Goal: Information Seeking & Learning: Learn about a topic

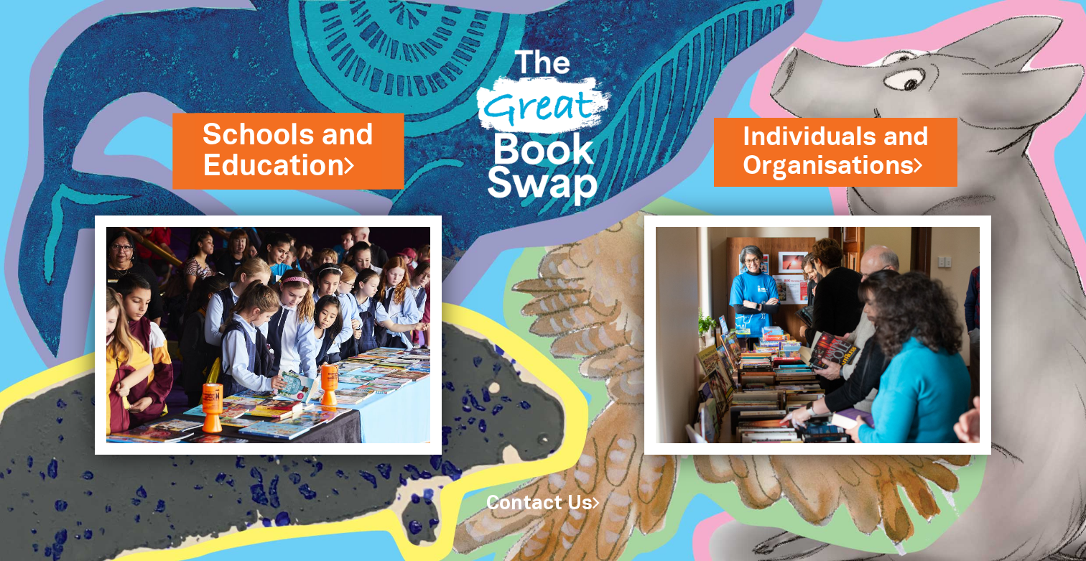
click at [314, 147] on link "Schools and Education" at bounding box center [288, 150] width 171 height 71
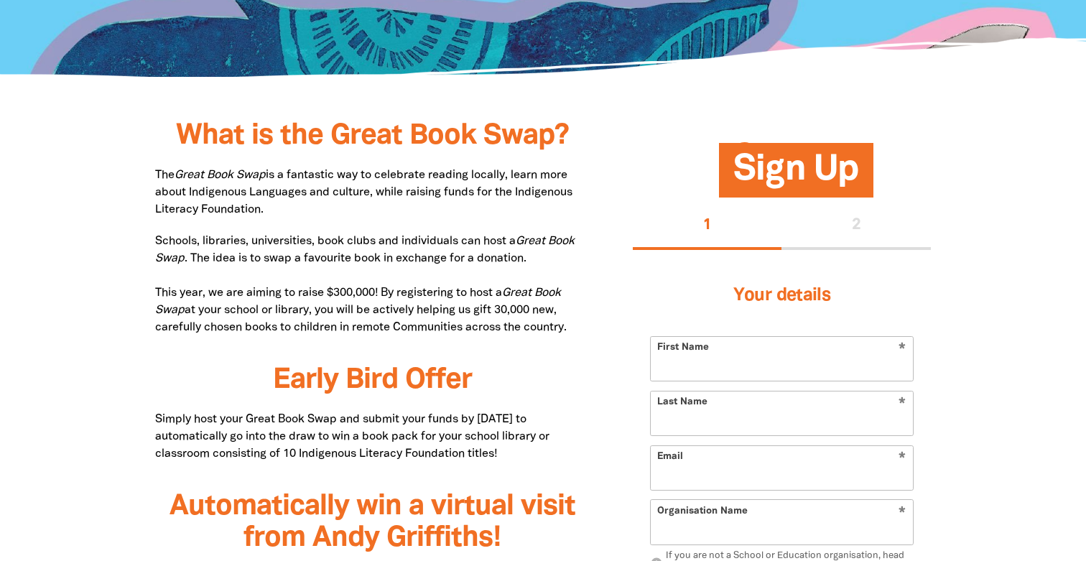
scroll to position [636, 0]
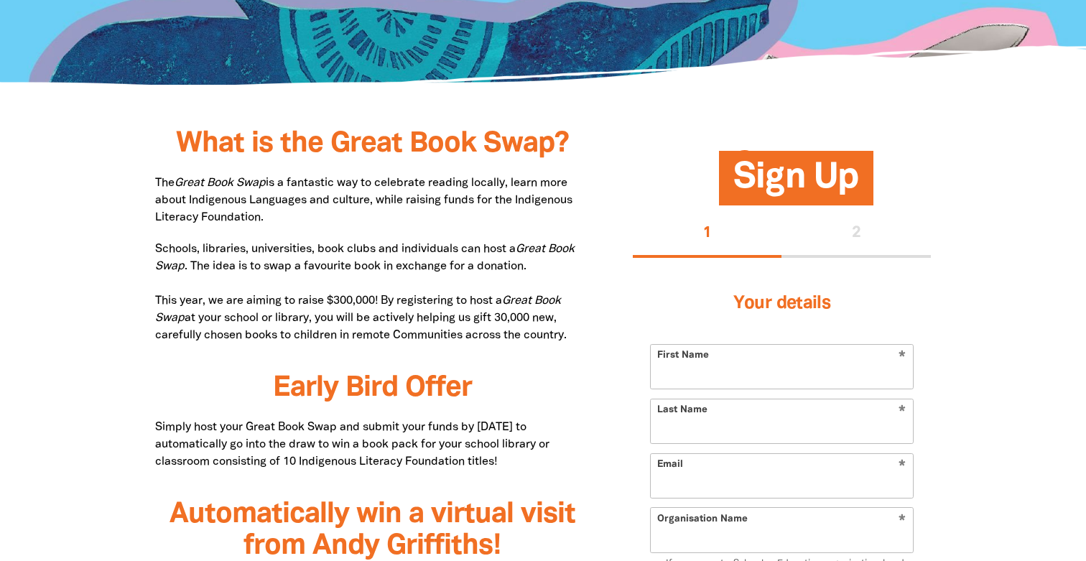
click at [459, 190] on p "The Great Book Swap is a fantastic way to celebrate reading locally, learn more…" at bounding box center [372, 201] width 435 height 52
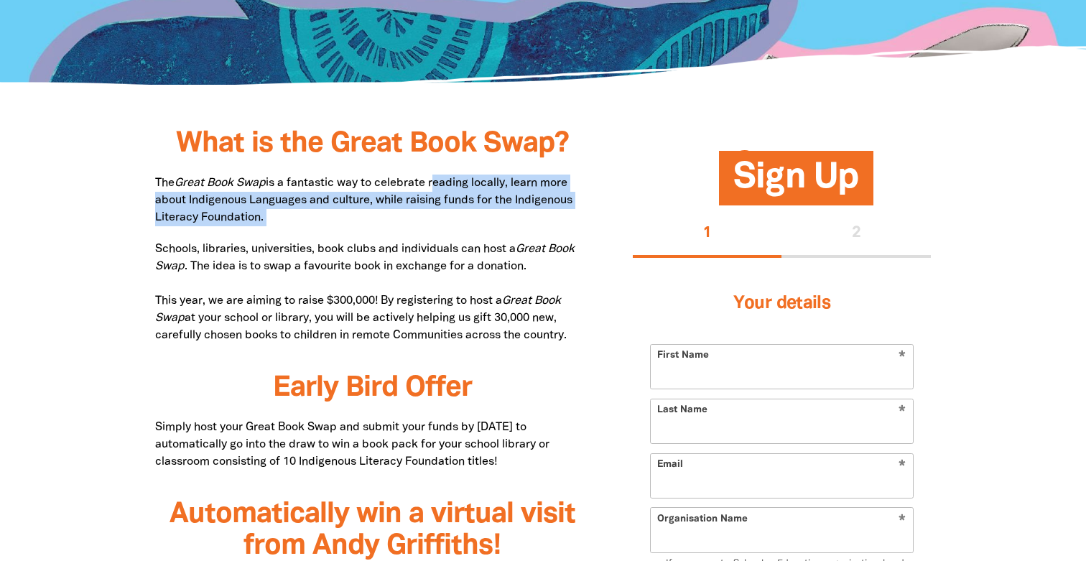
drag, startPoint x: 459, startPoint y: 190, endPoint x: 459, endPoint y: 221, distance: 30.9
click at [459, 219] on p "The Great Book Swap is a fantastic way to celebrate reading locally, learn more…" at bounding box center [372, 201] width 435 height 52
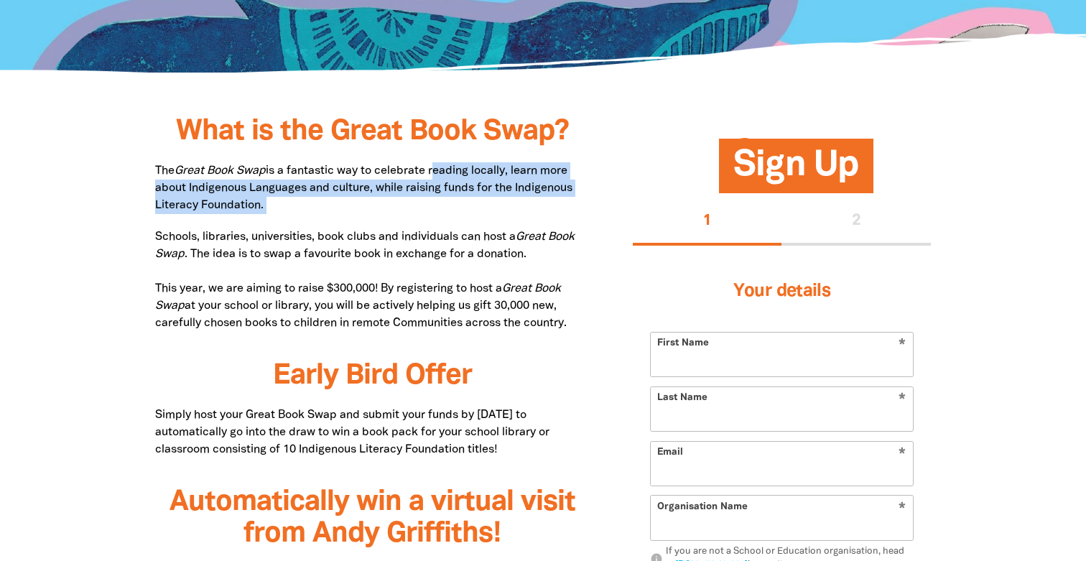
scroll to position [656, 0]
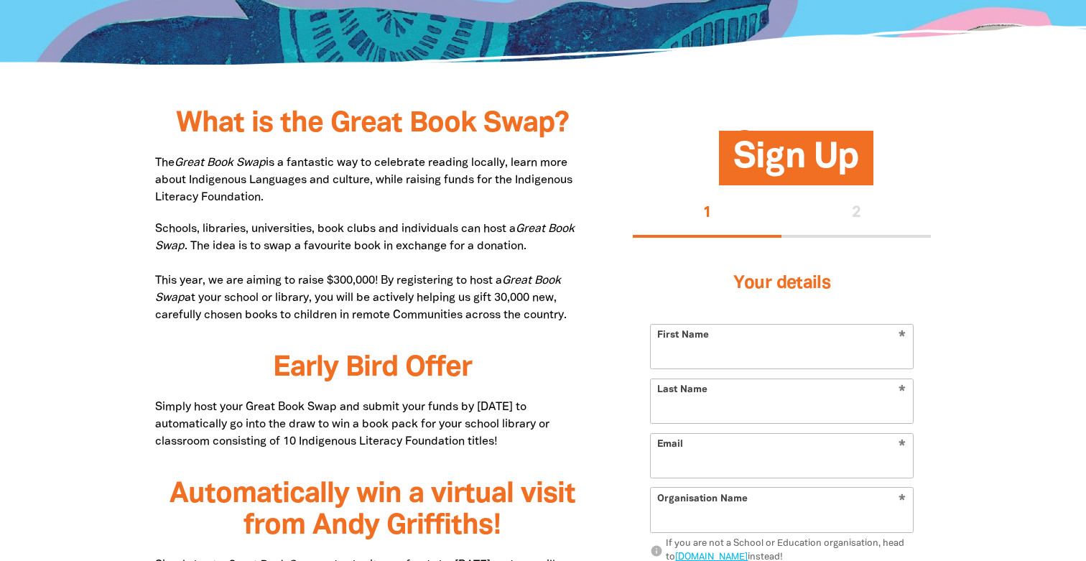
click at [445, 233] on p "Schools, libraries, universities, book clubs and individuals can host a Great B…" at bounding box center [372, 272] width 435 height 103
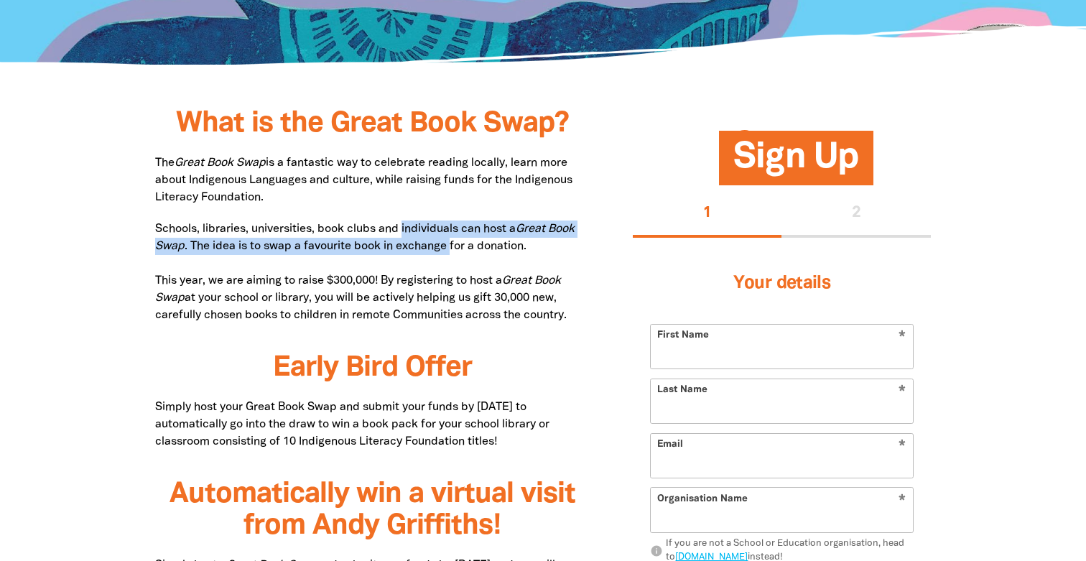
drag, startPoint x: 445, startPoint y: 233, endPoint x: 451, endPoint y: 244, distance: 12.9
click at [449, 242] on p "Schools, libraries, universities, book clubs and individuals can host a Great B…" at bounding box center [372, 272] width 435 height 103
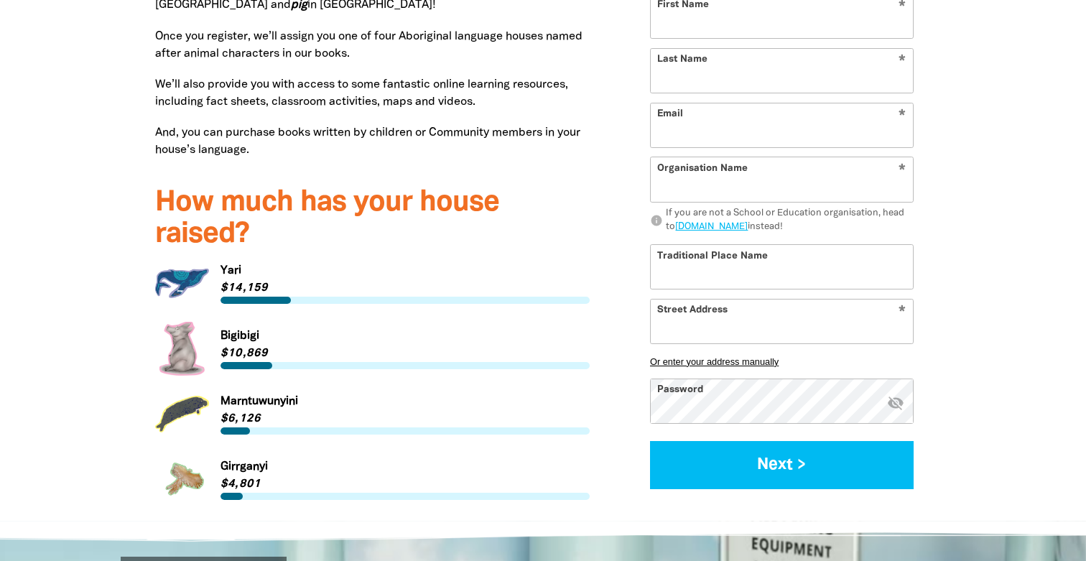
scroll to position [1829, 0]
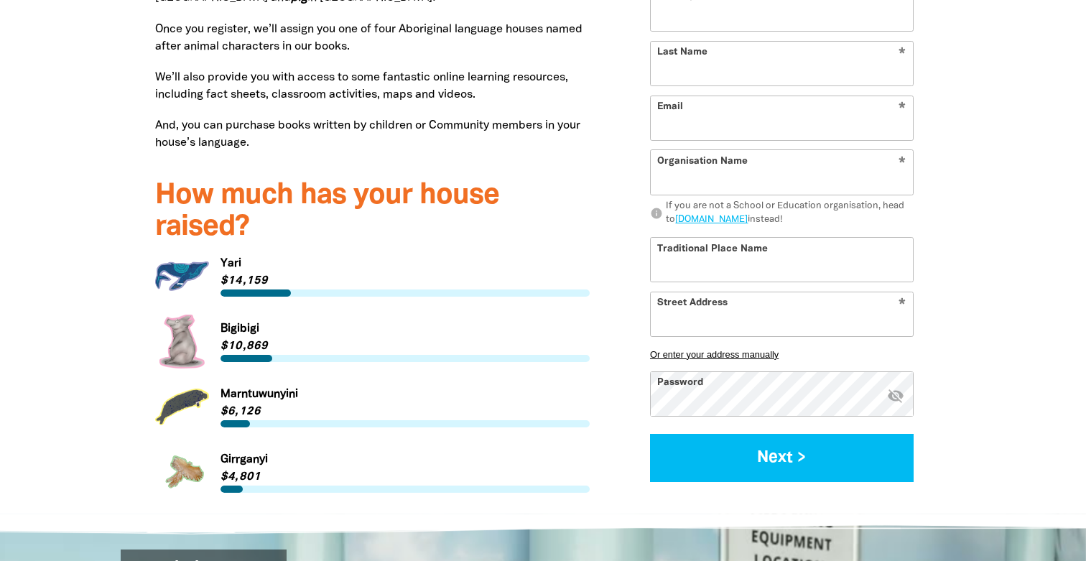
click at [264, 256] on link "Link to Yari" at bounding box center [372, 276] width 435 height 54
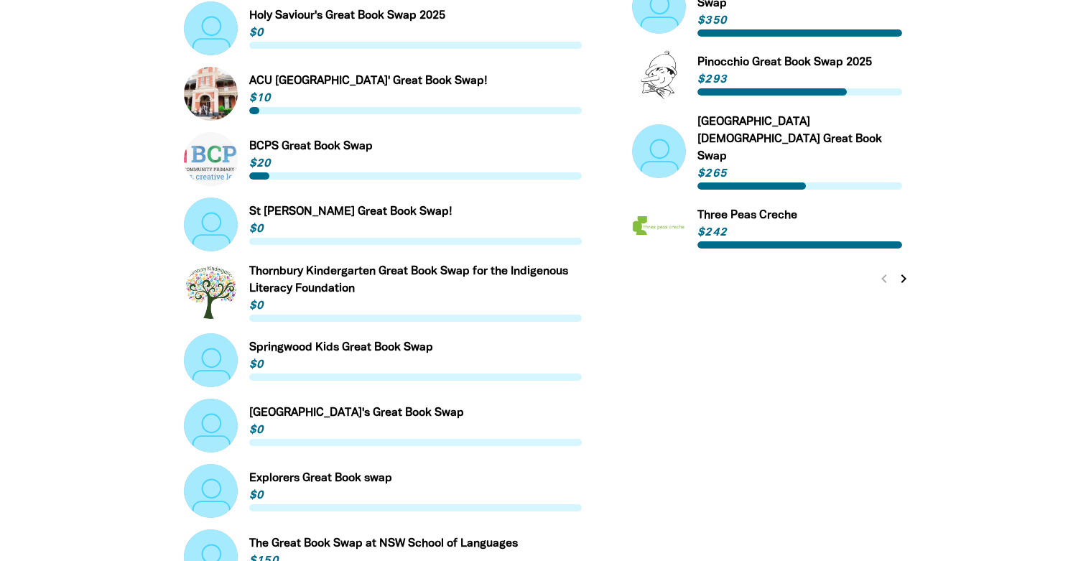
scroll to position [1027, 0]
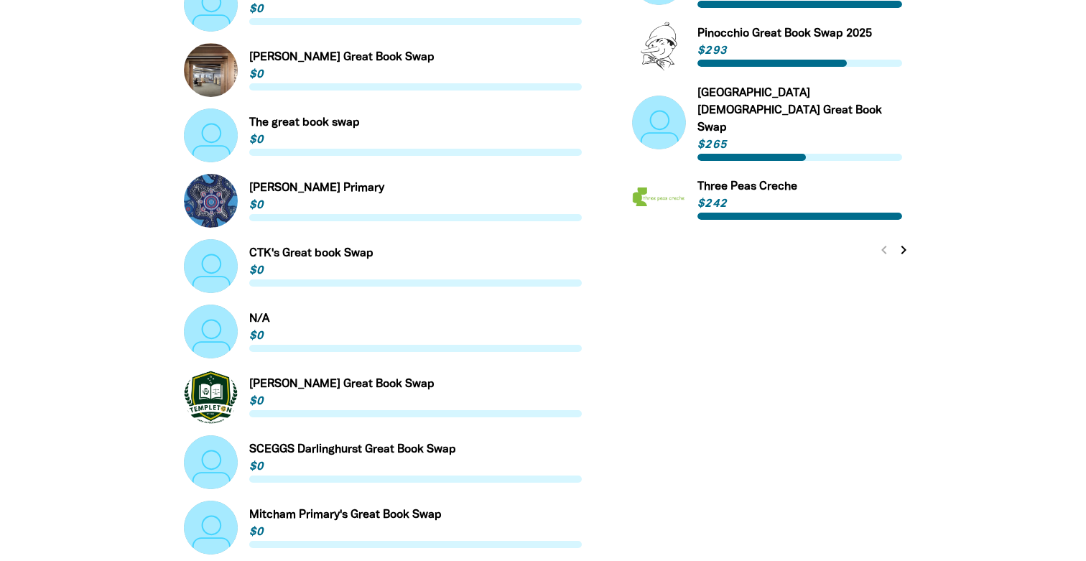
scroll to position [1052, 0]
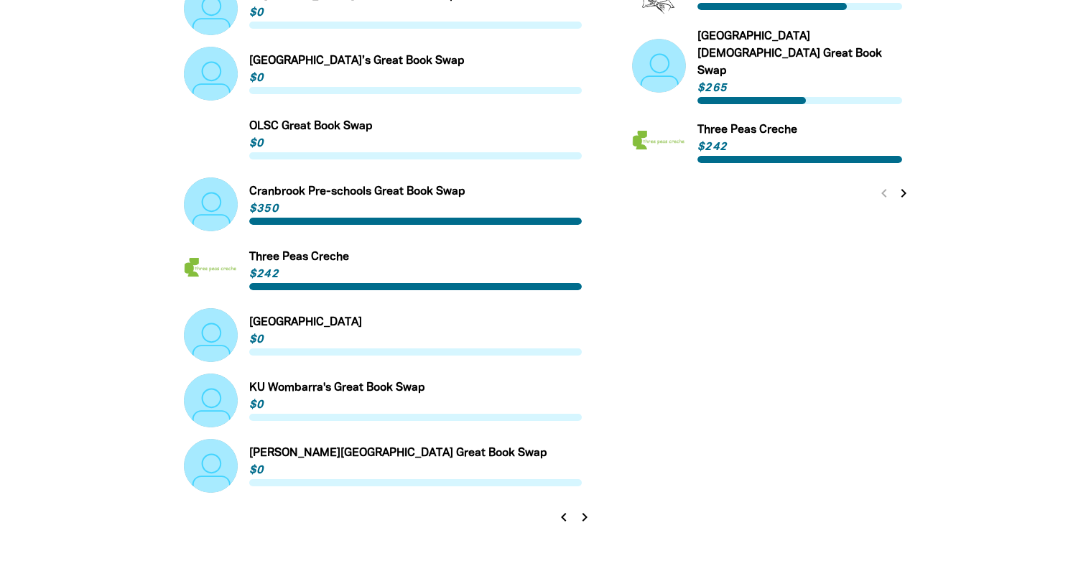
scroll to position [1107, 0]
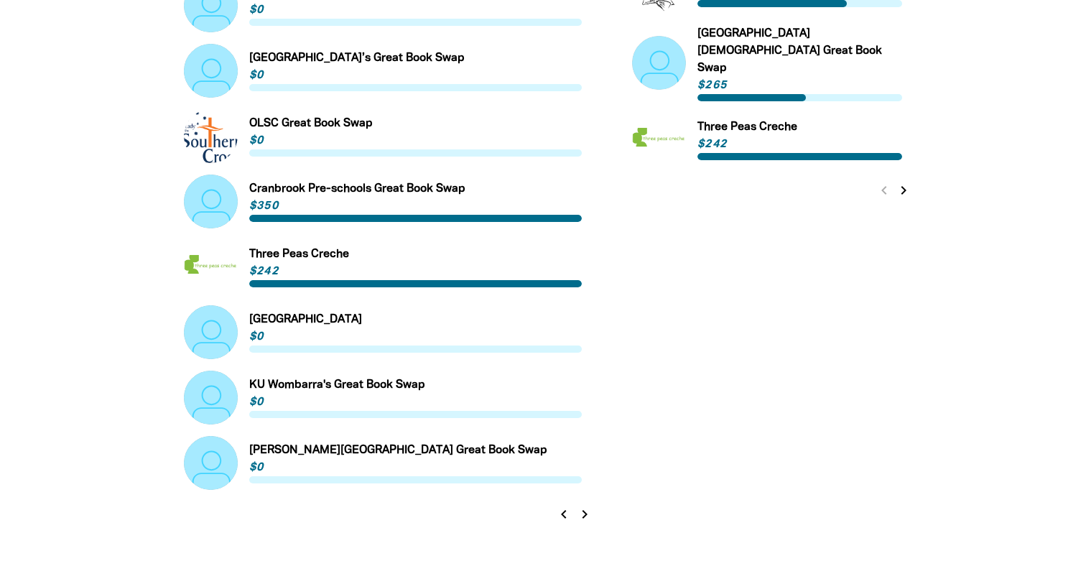
click at [585, 506] on icon "chevron_right" at bounding box center [584, 514] width 17 height 17
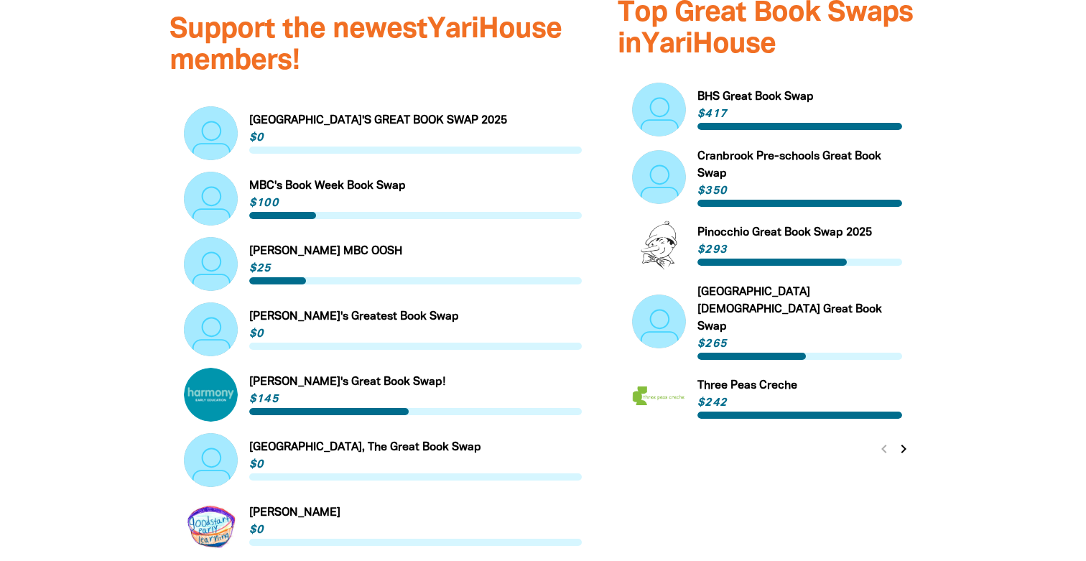
scroll to position [846, 0]
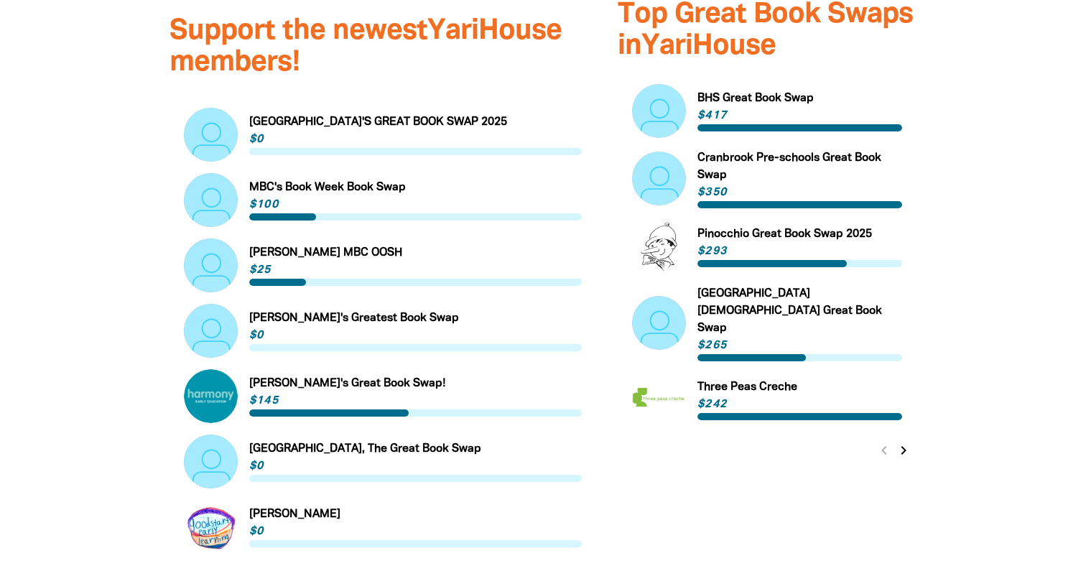
click at [366, 369] on link "Link to Harmony Bangalow's Great Book Swap!" at bounding box center [383, 396] width 398 height 54
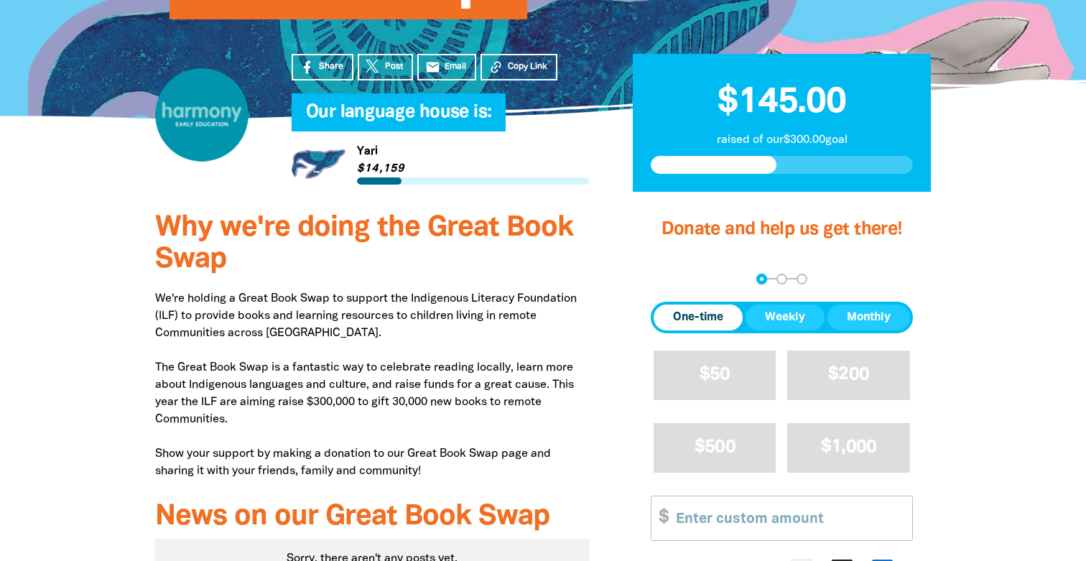
scroll to position [325, 0]
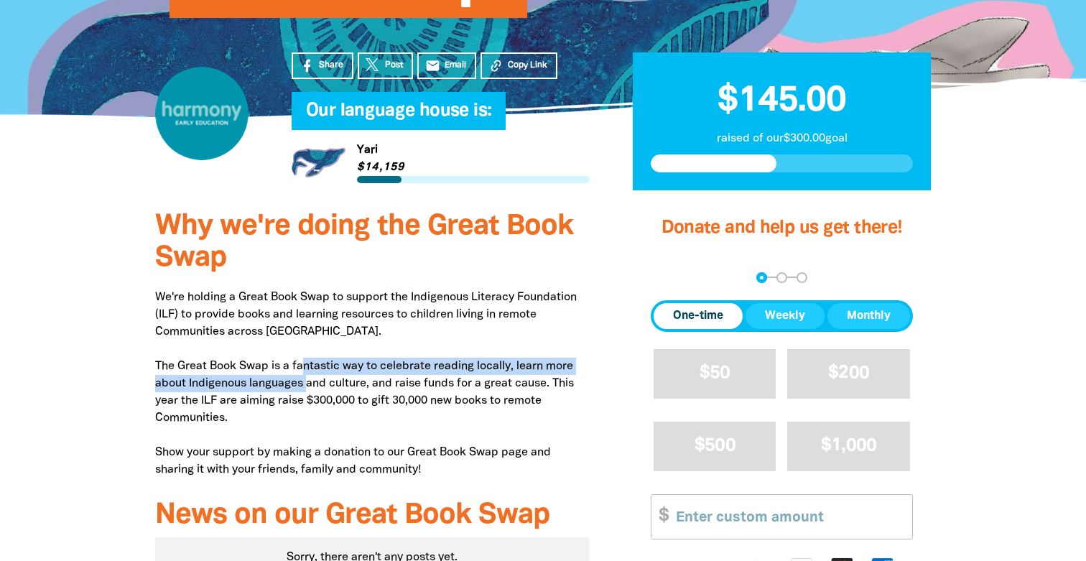
drag, startPoint x: 305, startPoint y: 364, endPoint x: 314, endPoint y: 403, distance: 39.7
click at [312, 397] on p "We're holding a Great Book Swap to support the Indigenous Literacy Foundation (…" at bounding box center [372, 384] width 435 height 190
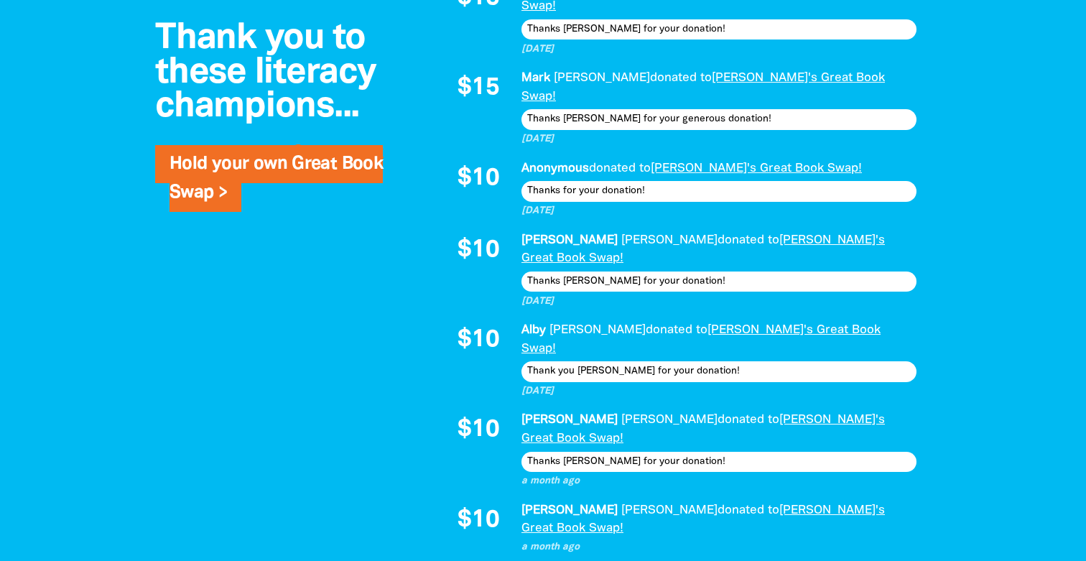
scroll to position [1394, 0]
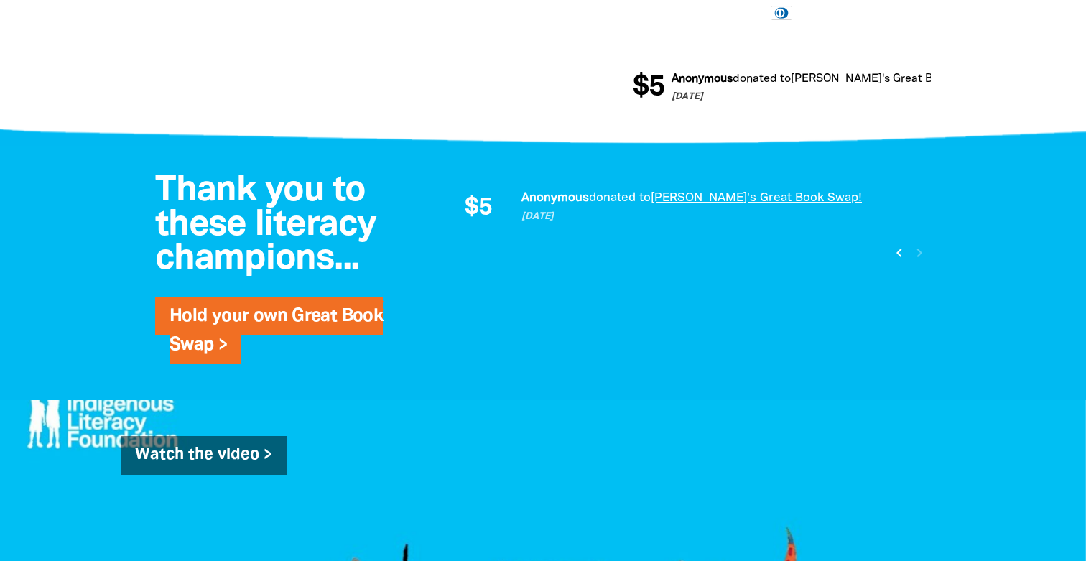
scroll to position [845, 0]
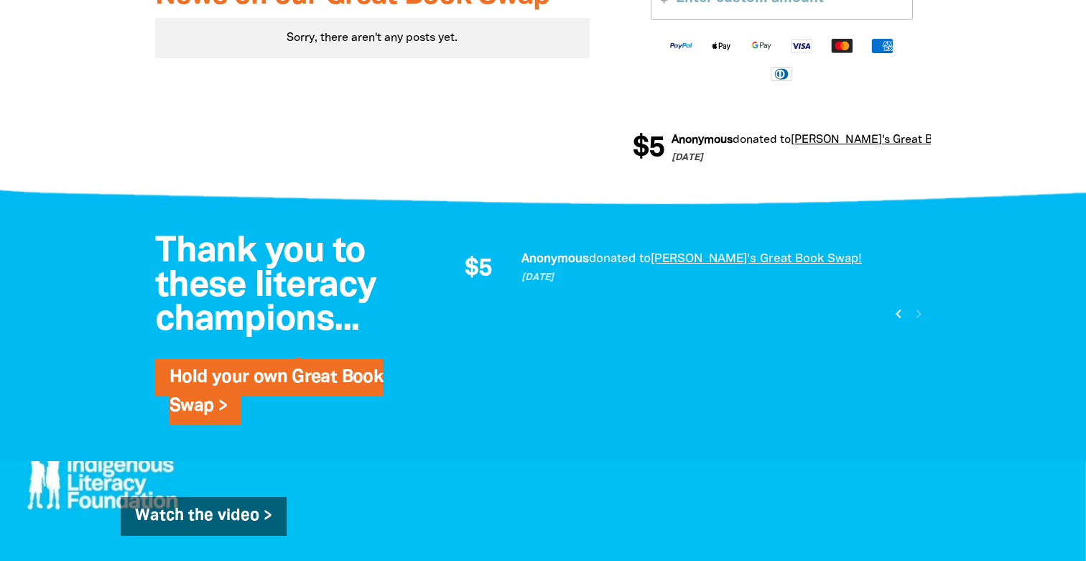
click at [904, 305] on icon "chevron_left" at bounding box center [898, 313] width 17 height 17
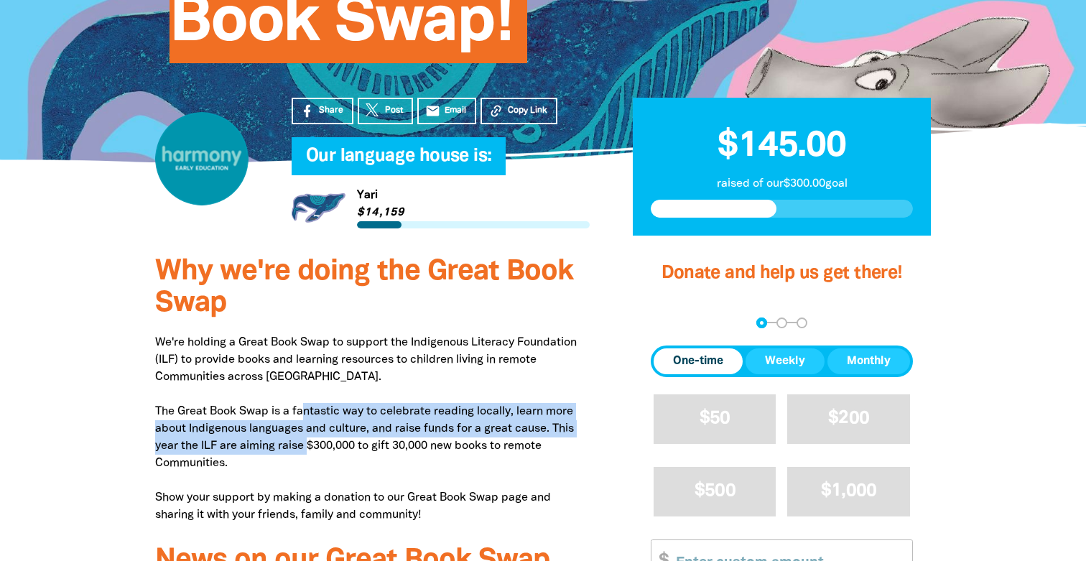
scroll to position [277, 0]
